Goal: Communication & Community: Answer question/provide support

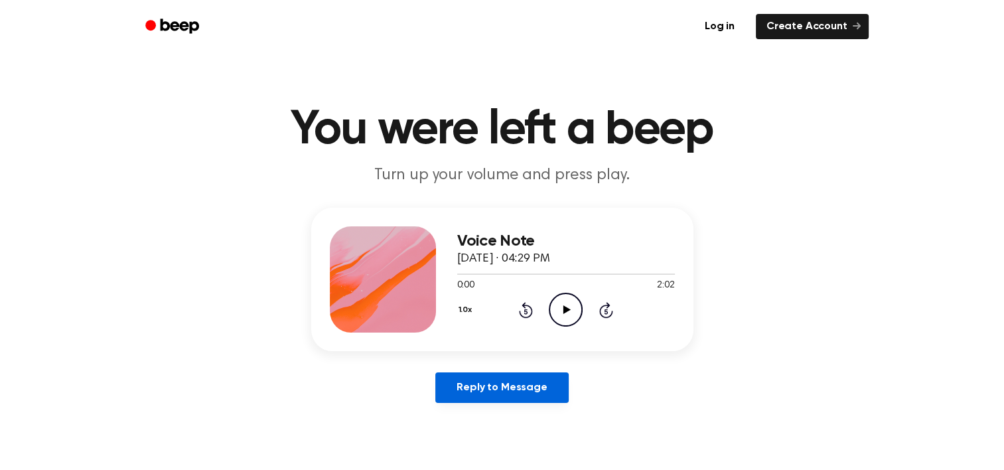
click at [529, 388] on link "Reply to Message" at bounding box center [501, 387] width 133 height 31
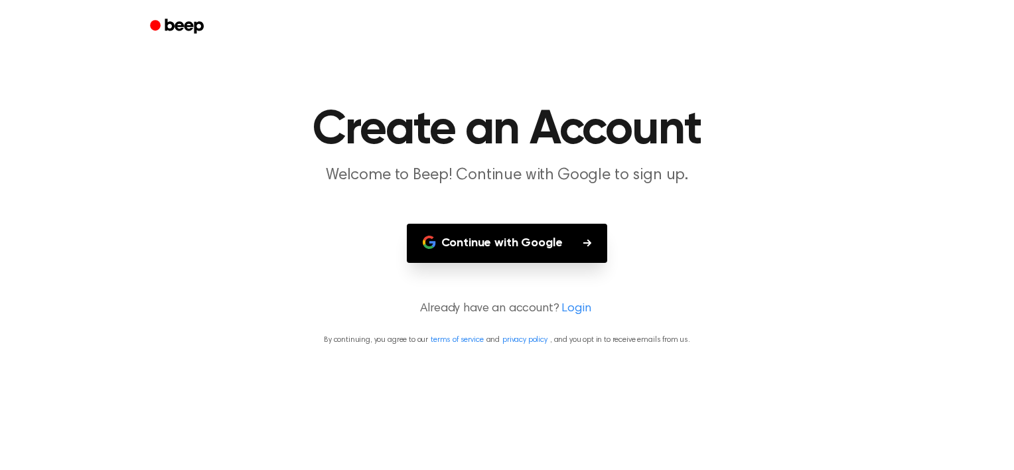
click at [515, 253] on button "Continue with Google" at bounding box center [507, 243] width 201 height 39
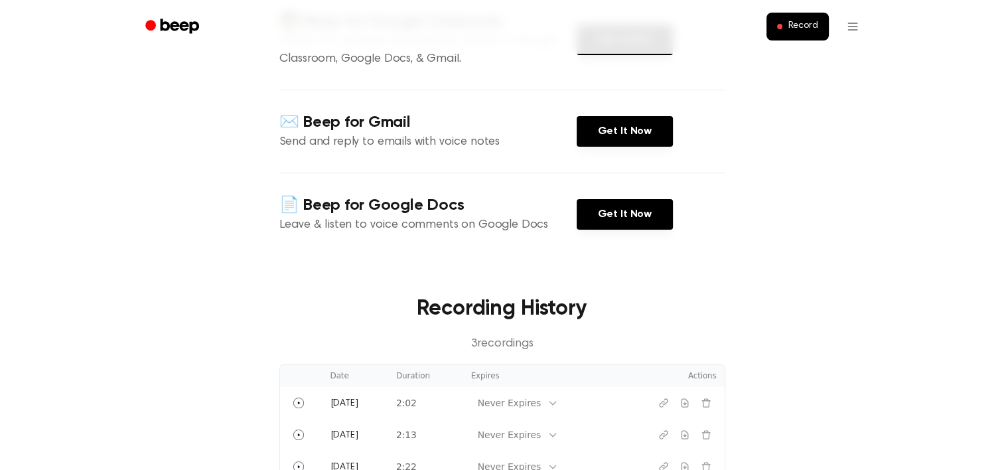
scroll to position [398, 0]
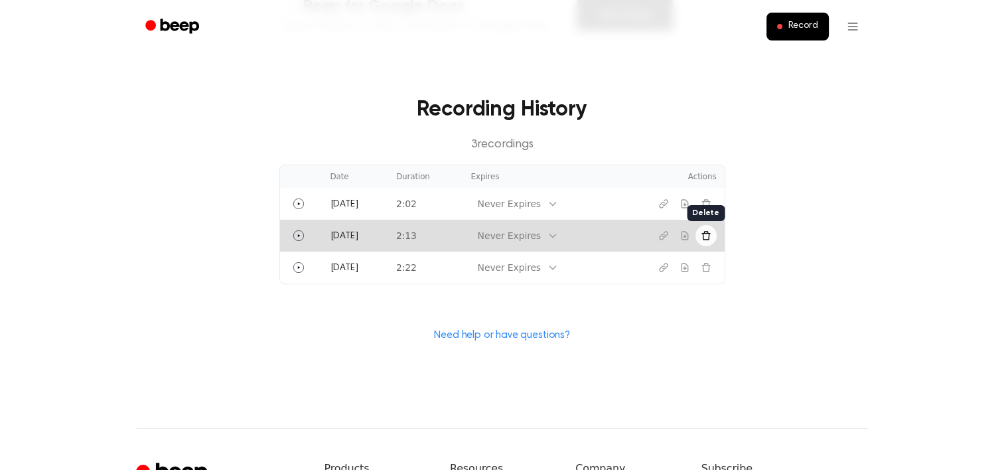
click at [703, 240] on icon "Delete recording" at bounding box center [706, 235] width 11 height 11
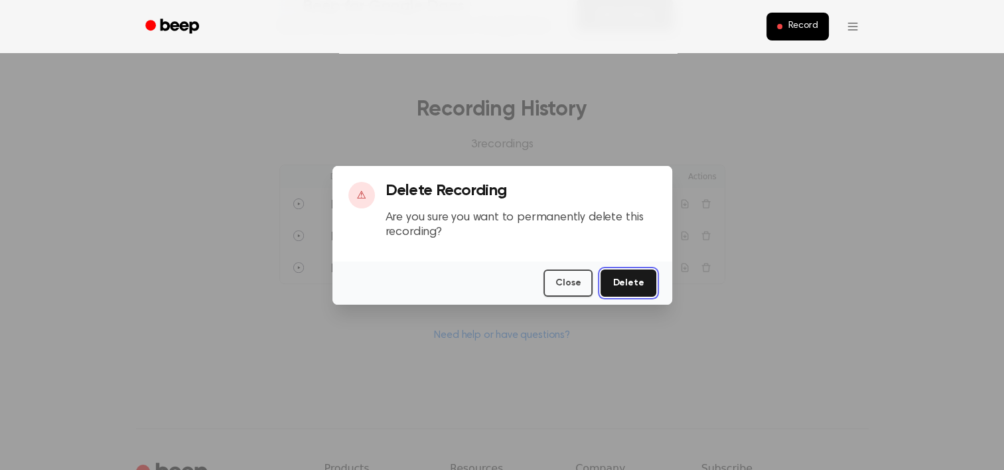
click at [636, 284] on button "Delete" at bounding box center [628, 282] width 55 height 27
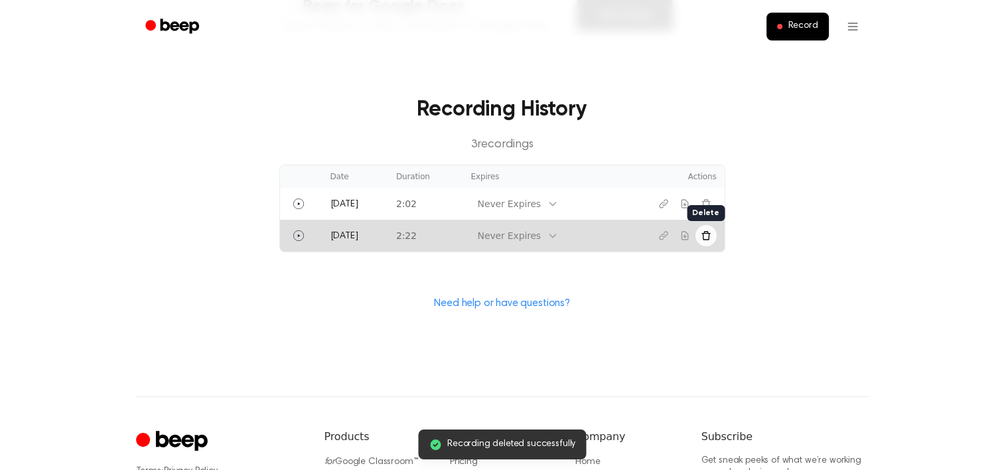
click at [701, 242] on button "Delete recording" at bounding box center [705, 235] width 21 height 21
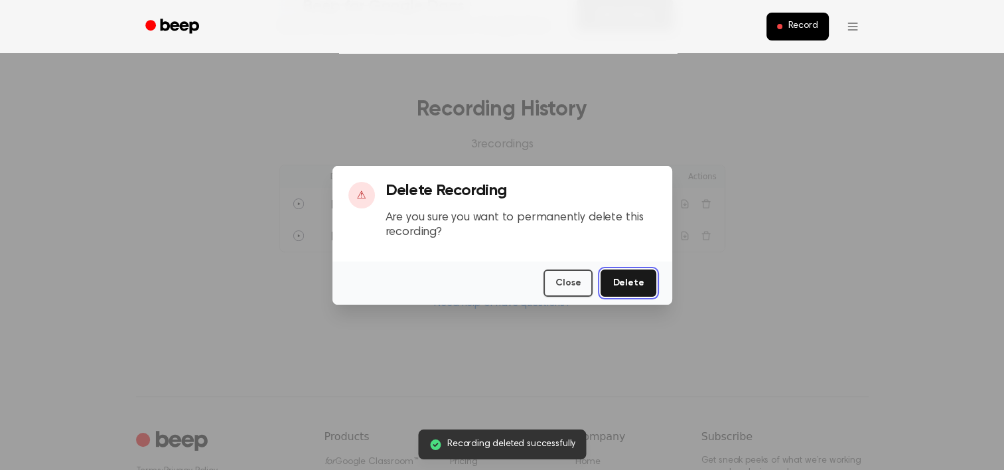
click at [634, 283] on button "Delete" at bounding box center [628, 282] width 55 height 27
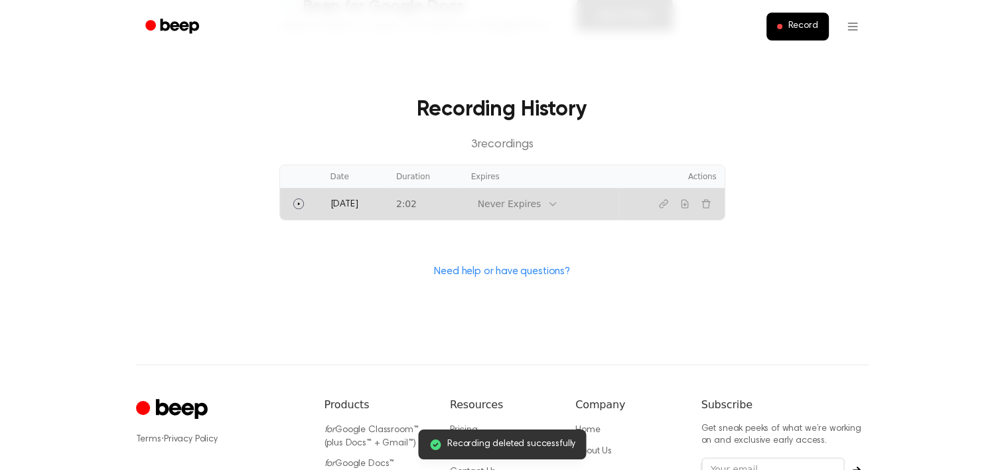
click at [519, 209] on div "Never Expires" at bounding box center [509, 204] width 63 height 14
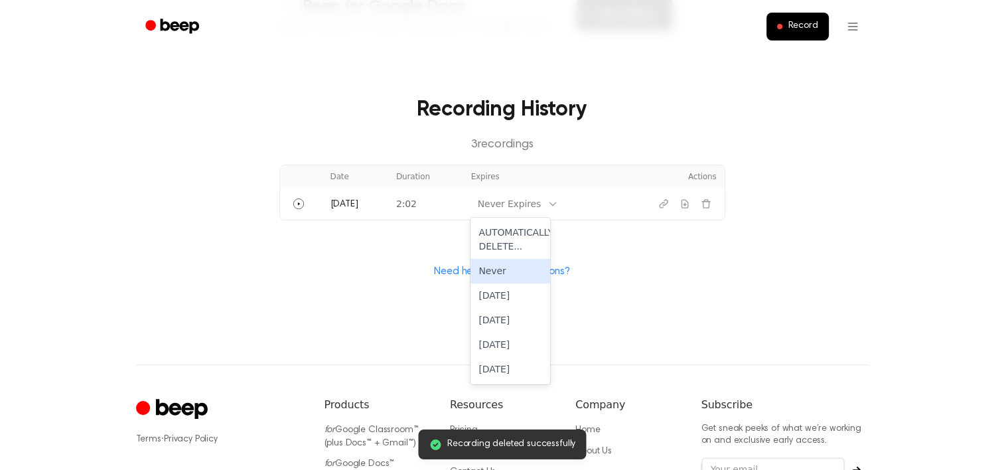
click at [667, 277] on div "Need help or have questions?" at bounding box center [502, 271] width 446 height 17
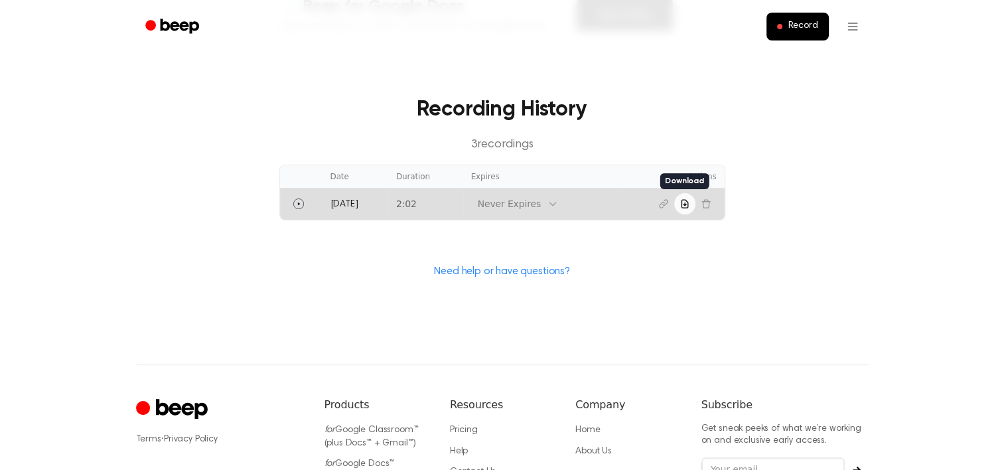
click at [682, 206] on icon "Download recording" at bounding box center [685, 203] width 11 height 11
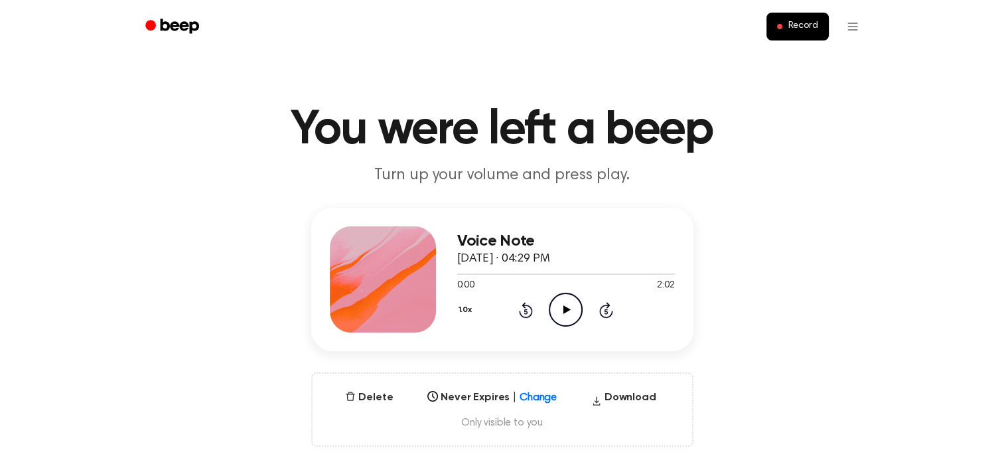
click at [563, 313] on icon at bounding box center [566, 309] width 7 height 9
